Goal: Obtain resource: Download file/media

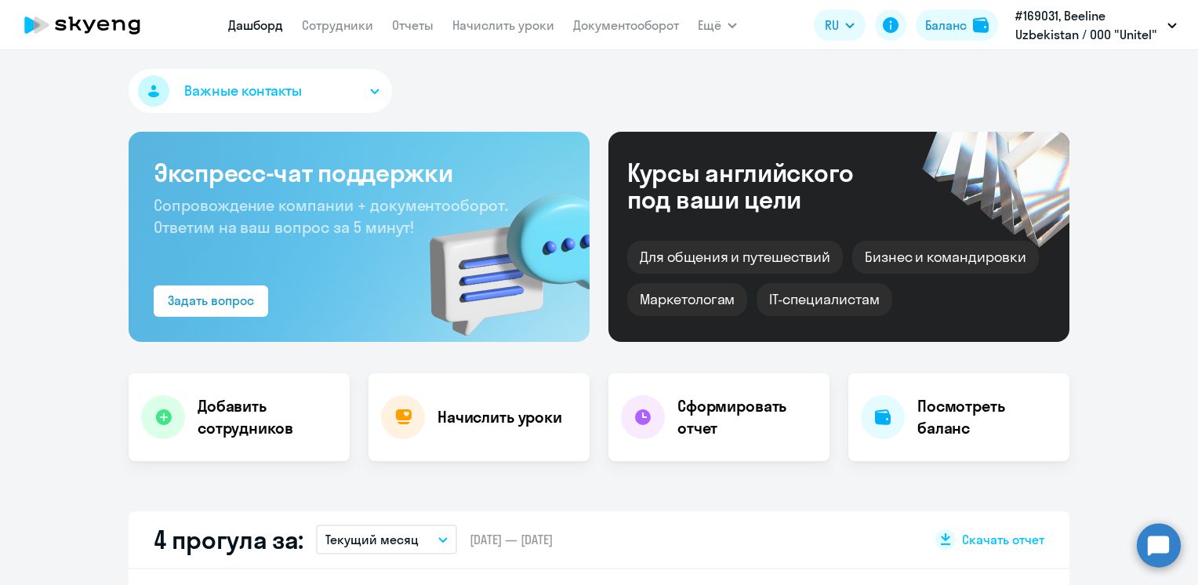
scroll to position [314, 0]
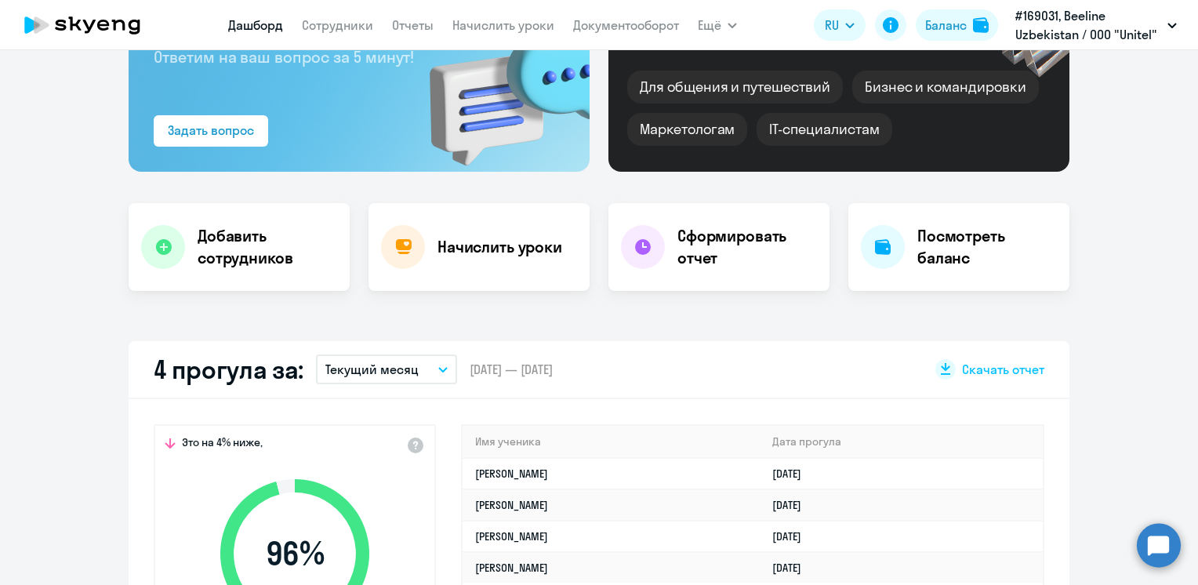
scroll to position [78, 0]
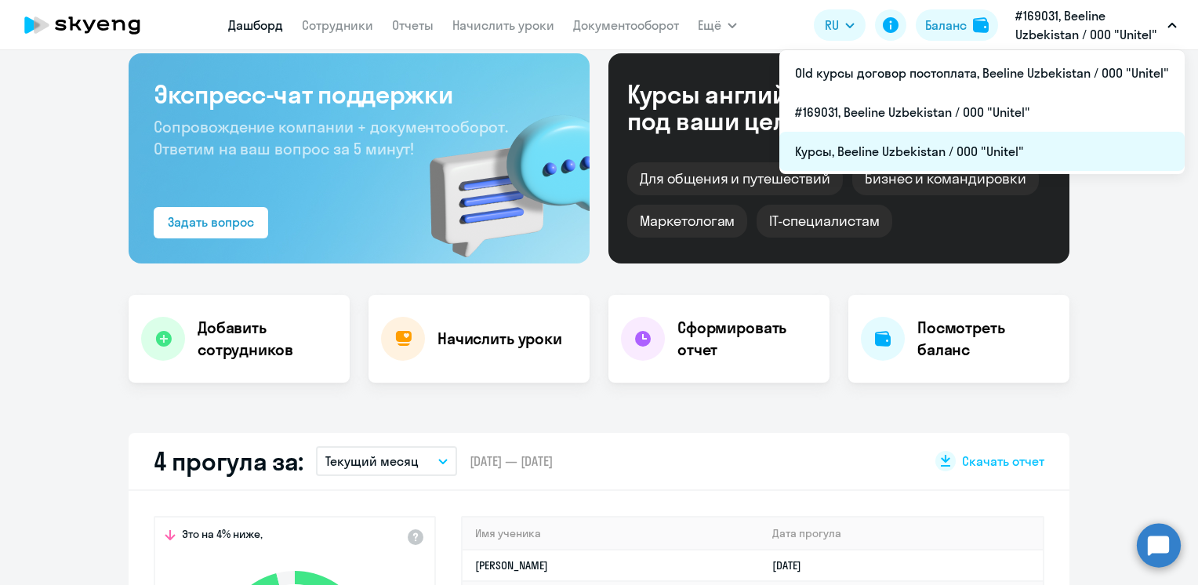
click at [899, 148] on li "Курсы, Beeline Uzbekistan / ООО "Unitel"" at bounding box center [981, 151] width 405 height 39
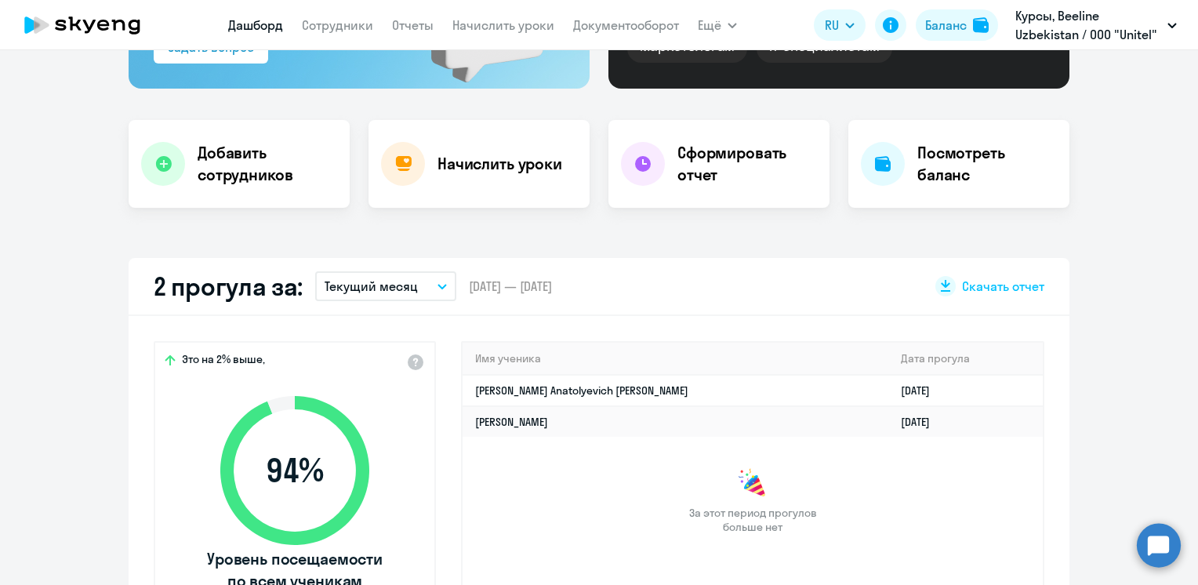
scroll to position [314, 0]
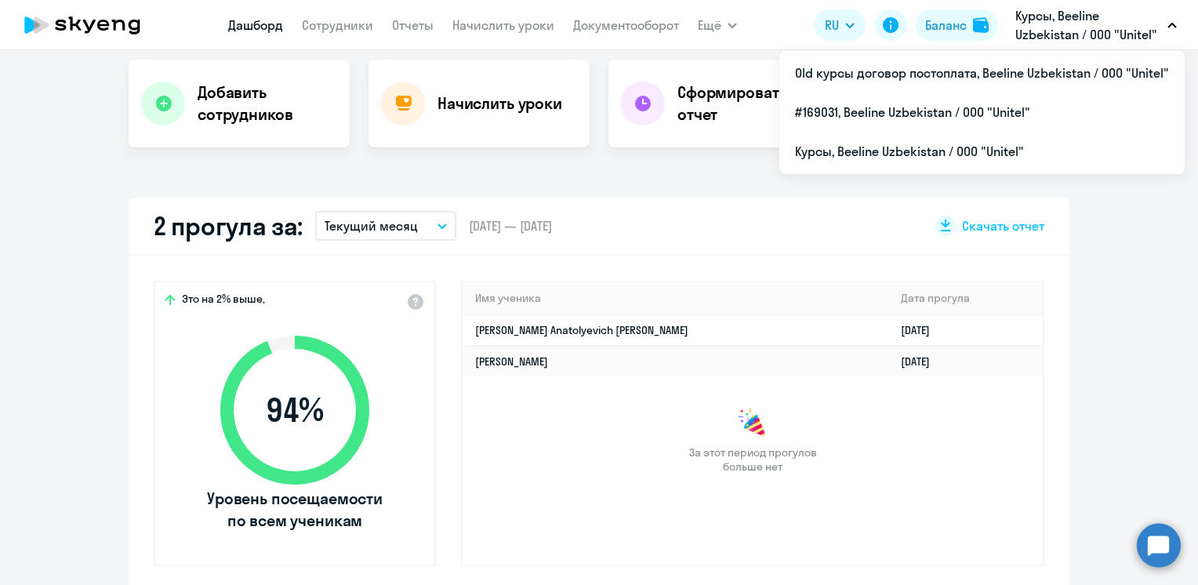
click at [1056, 35] on p "Курсы, Beeline Uzbekistan / ООО "Unitel"" at bounding box center [1089, 25] width 146 height 38
click at [1051, 31] on p "Курсы, Beeline Uzbekistan / ООО "Unitel"" at bounding box center [1089, 25] width 146 height 38
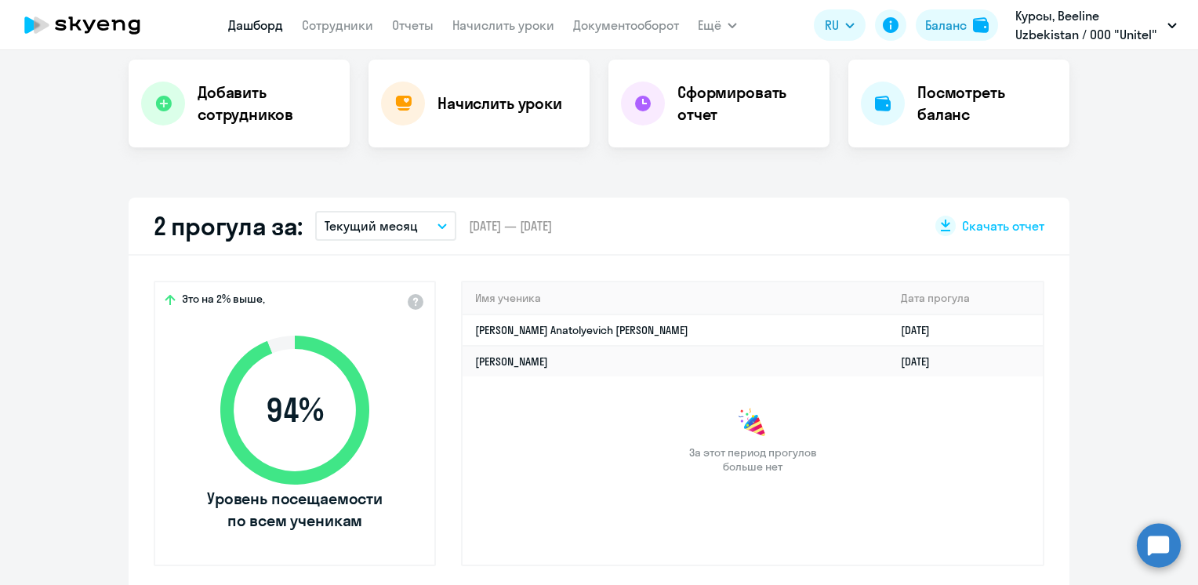
click at [1051, 31] on p "Курсы, Beeline Uzbekistan / ООО "Unitel"" at bounding box center [1089, 25] width 146 height 38
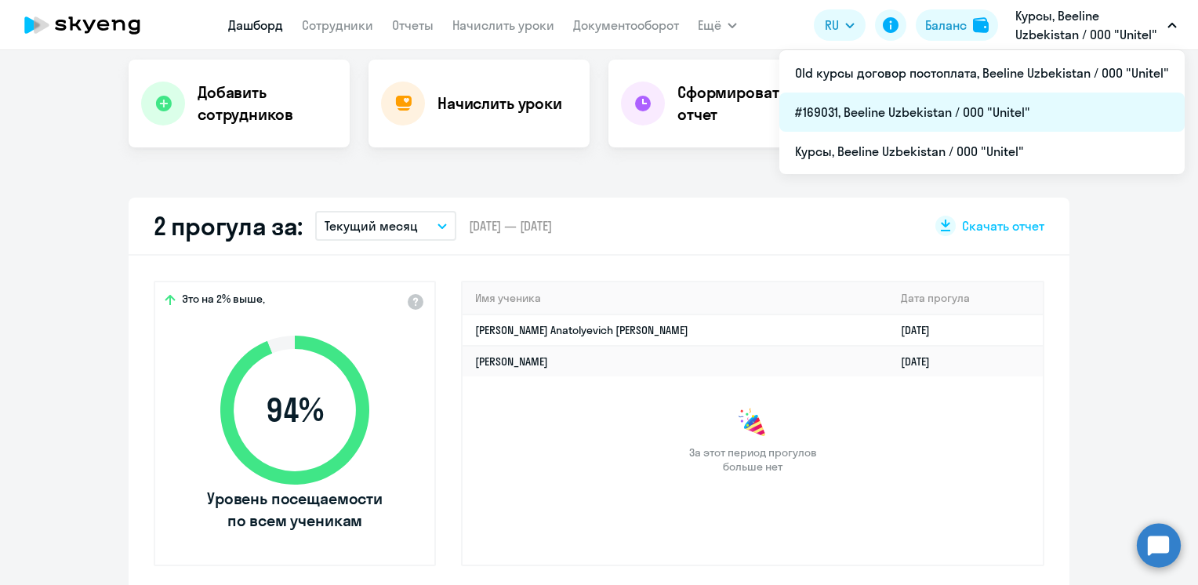
click at [859, 111] on li "#169031, Beeline Uzbekistan / ООО "Unitel"" at bounding box center [981, 112] width 405 height 39
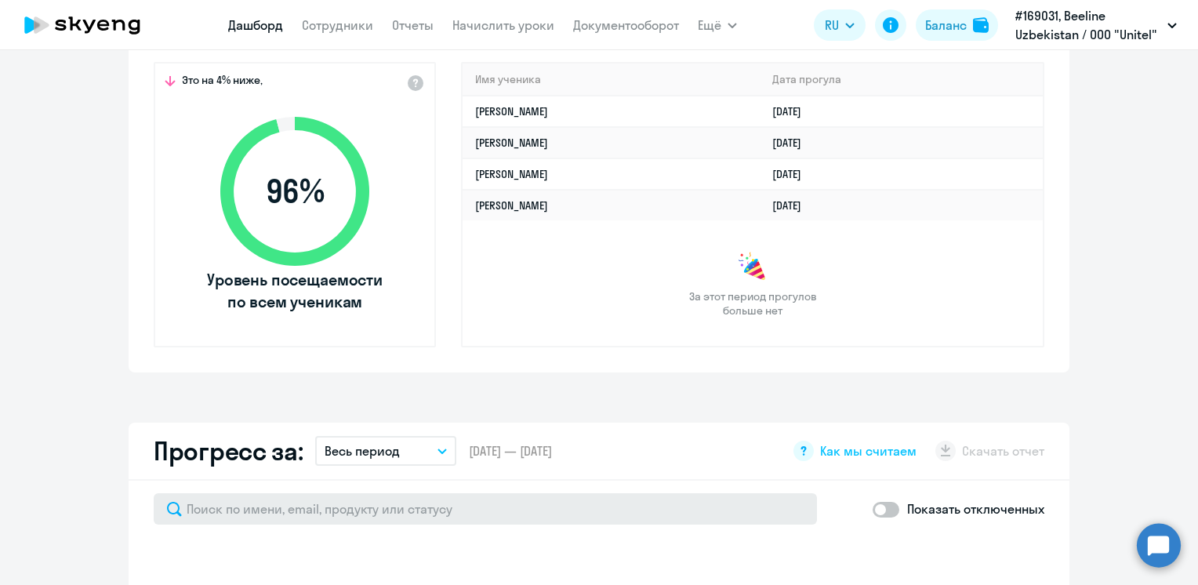
scroll to position [549, 0]
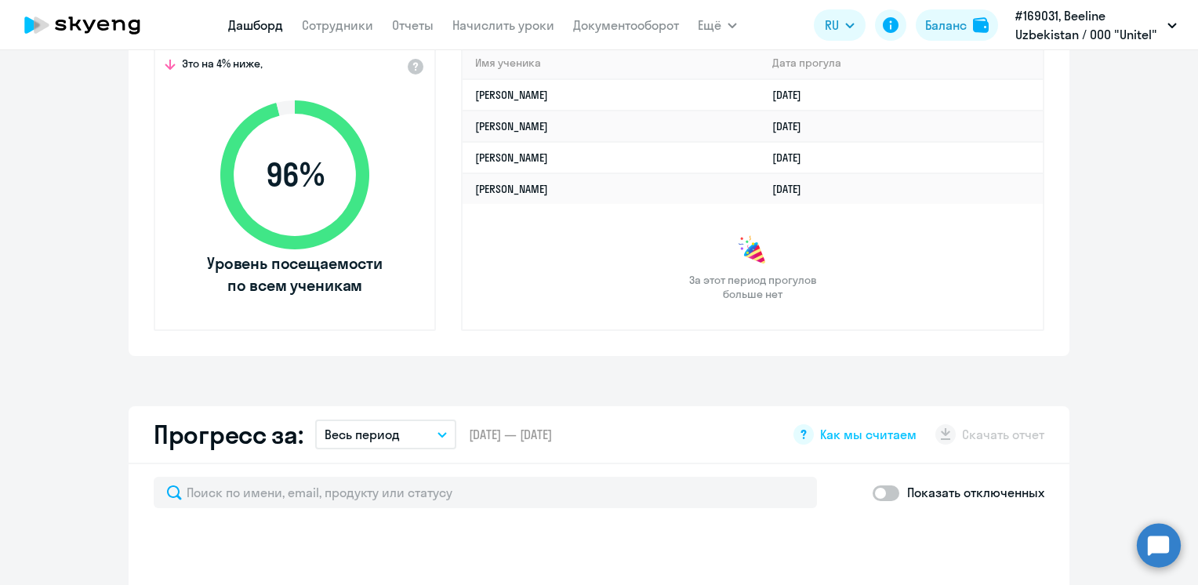
select select "30"
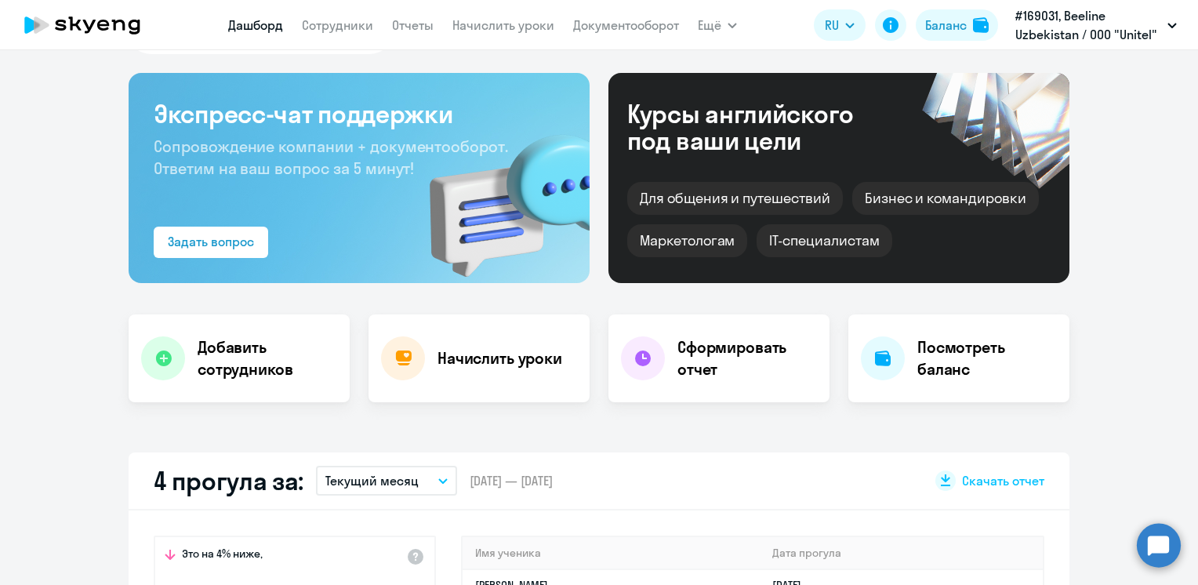
scroll to position [0, 0]
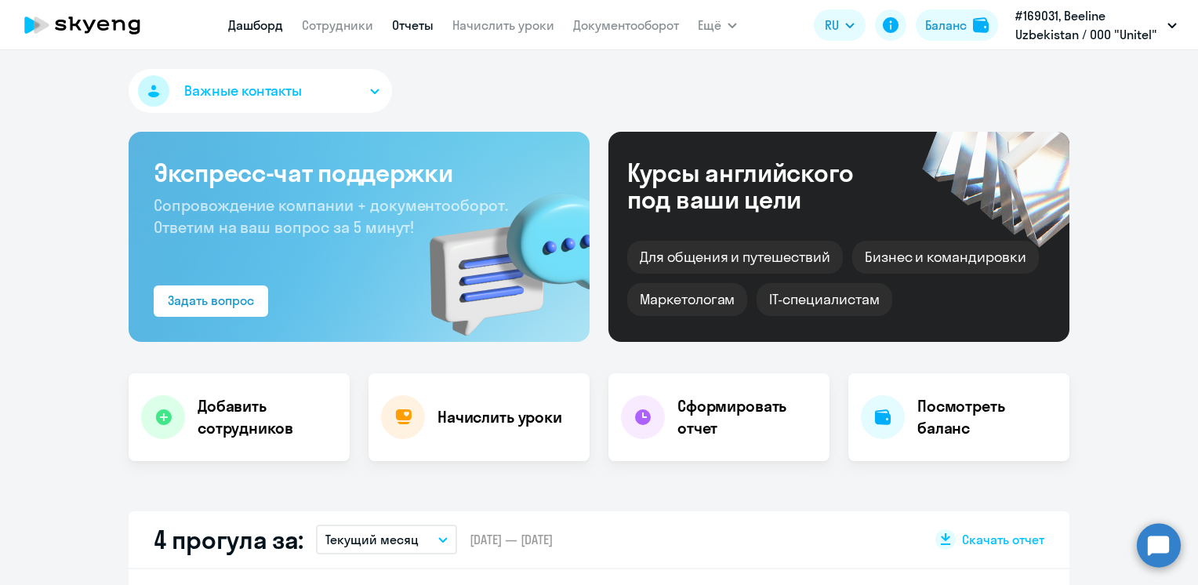
click at [411, 24] on link "Отчеты" at bounding box center [413, 25] width 42 height 16
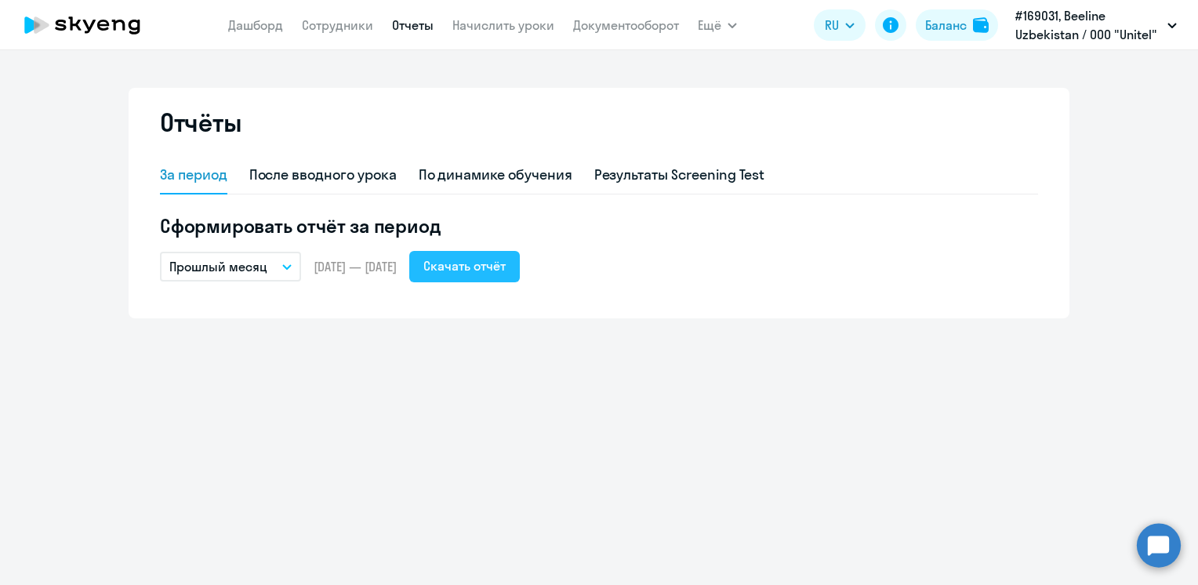
click at [506, 271] on div "Скачать отчёт" at bounding box center [464, 265] width 82 height 19
